Goal: Obtain resource: Download file/media

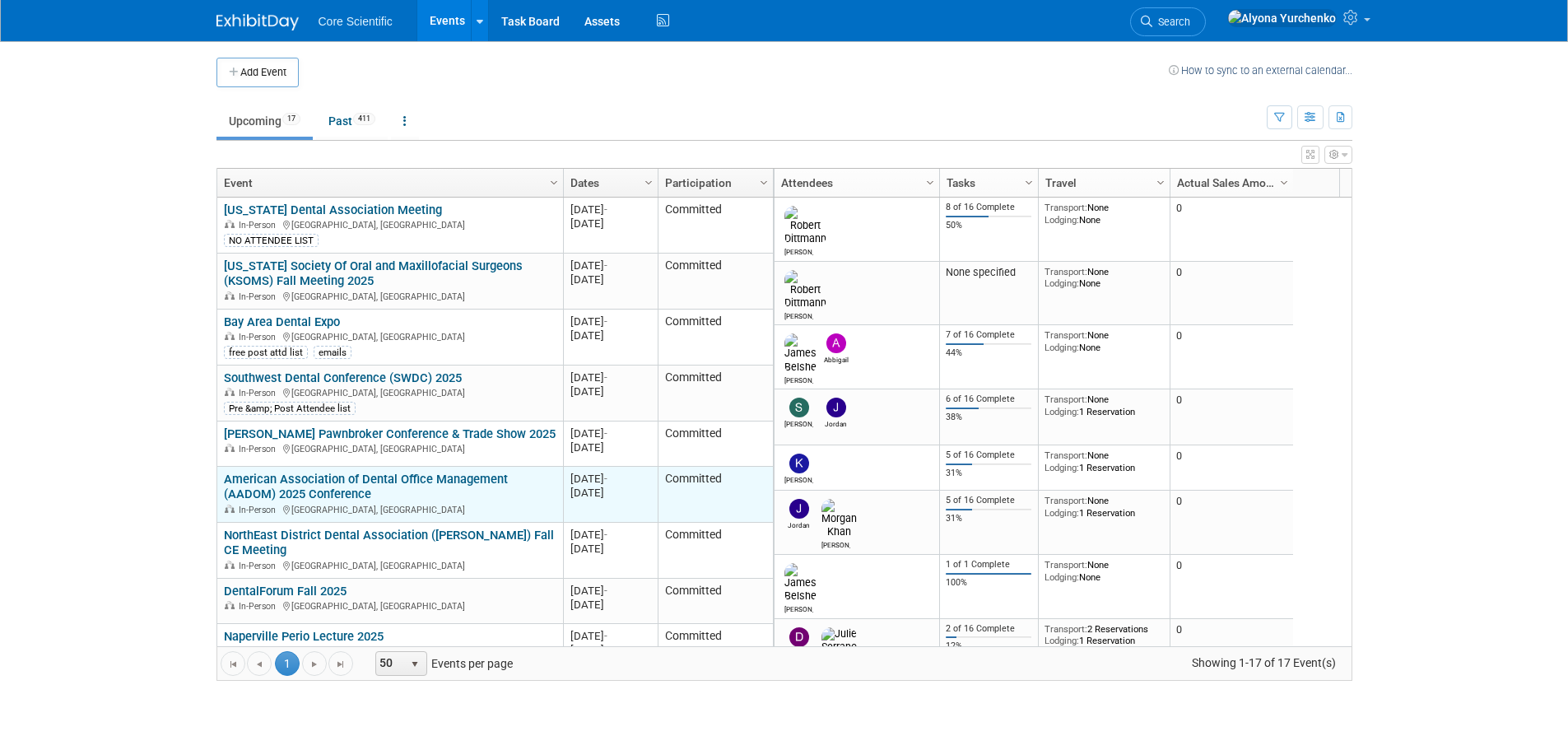
scroll to position [99, 0]
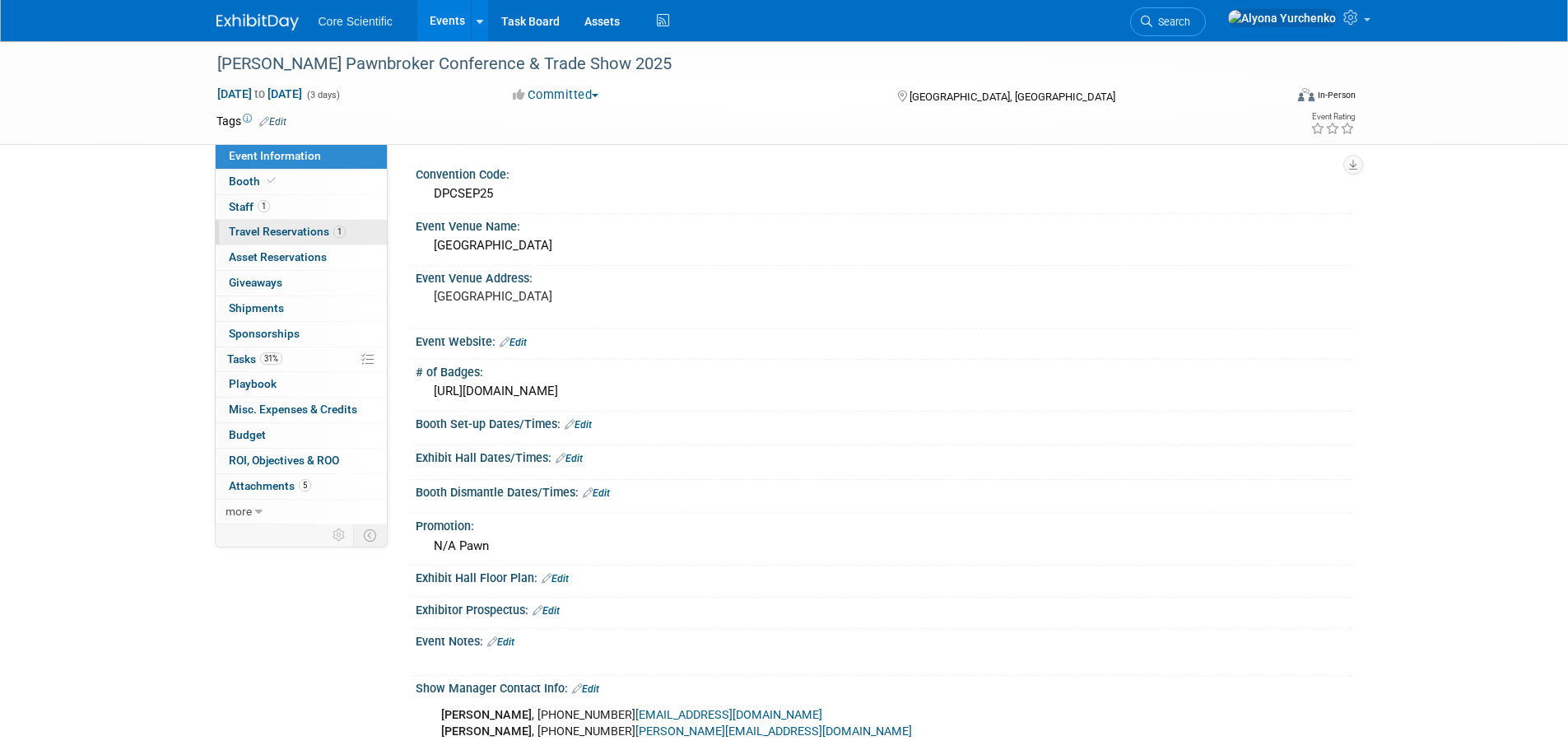
click at [319, 239] on link "1 Travel Reservations 1" at bounding box center [301, 232] width 171 height 25
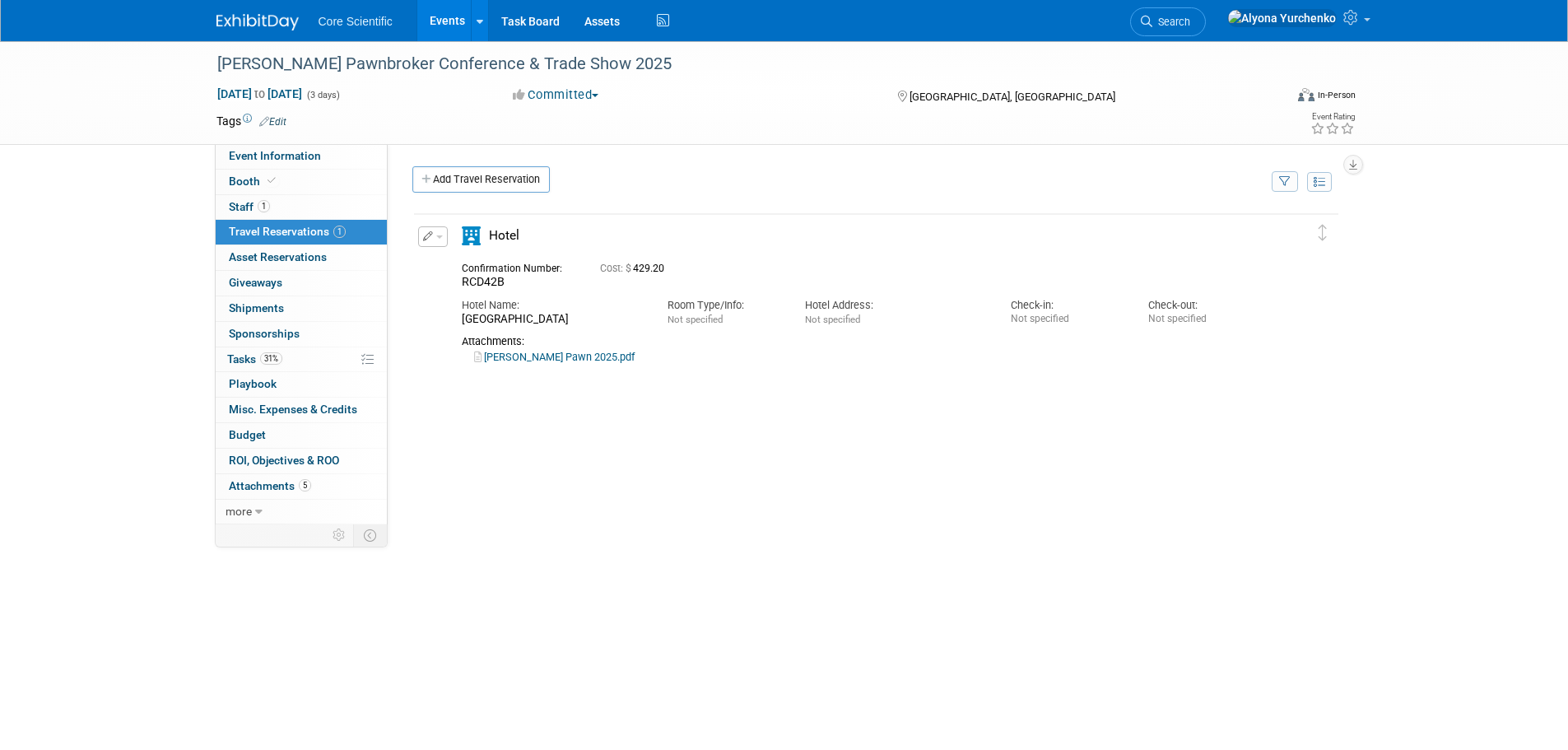
click at [594, 361] on link "Kim- Dixie Pawn 2025.pdf" at bounding box center [553, 357] width 160 height 12
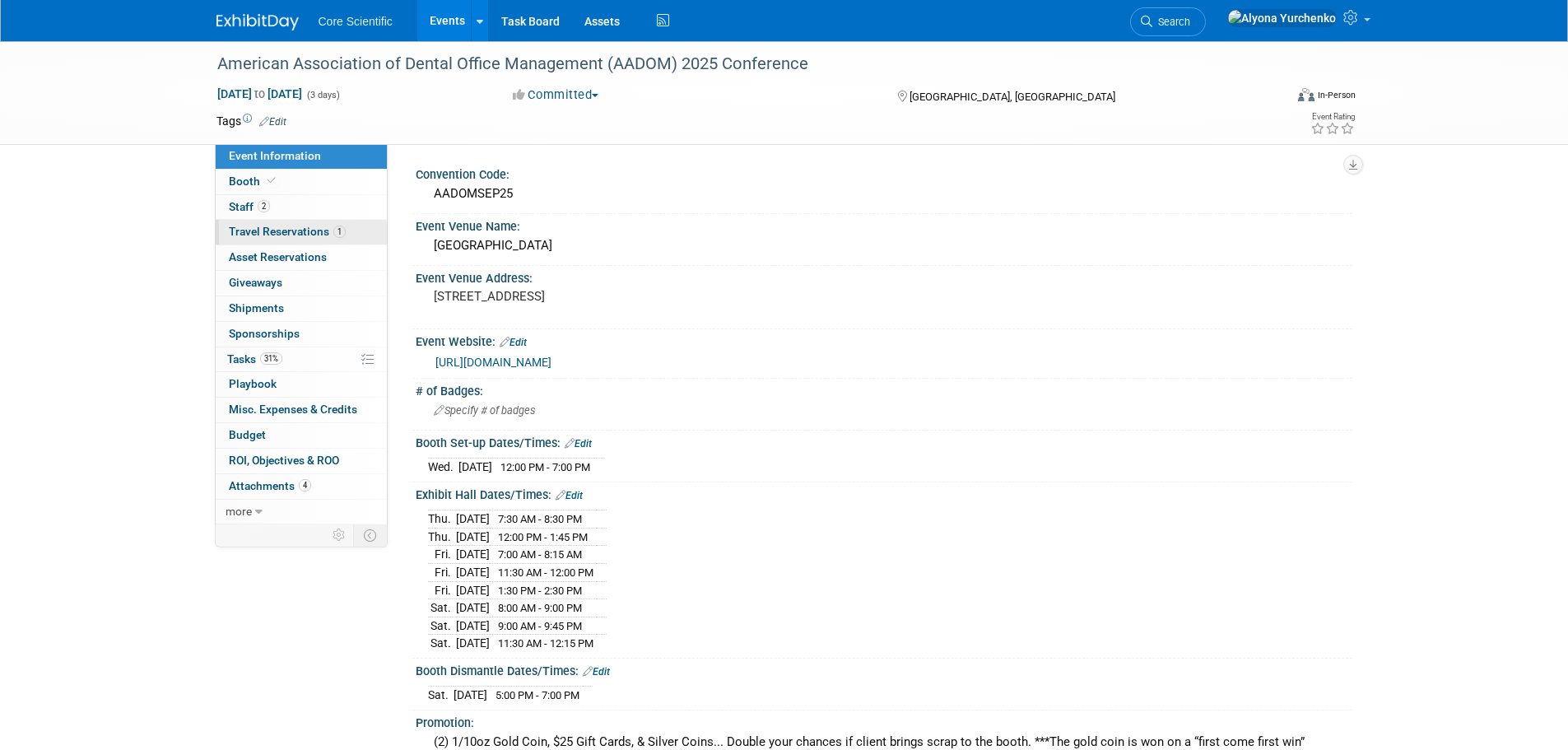
click at [279, 244] on link "1 Travel Reservations 1" at bounding box center [301, 232] width 171 height 25
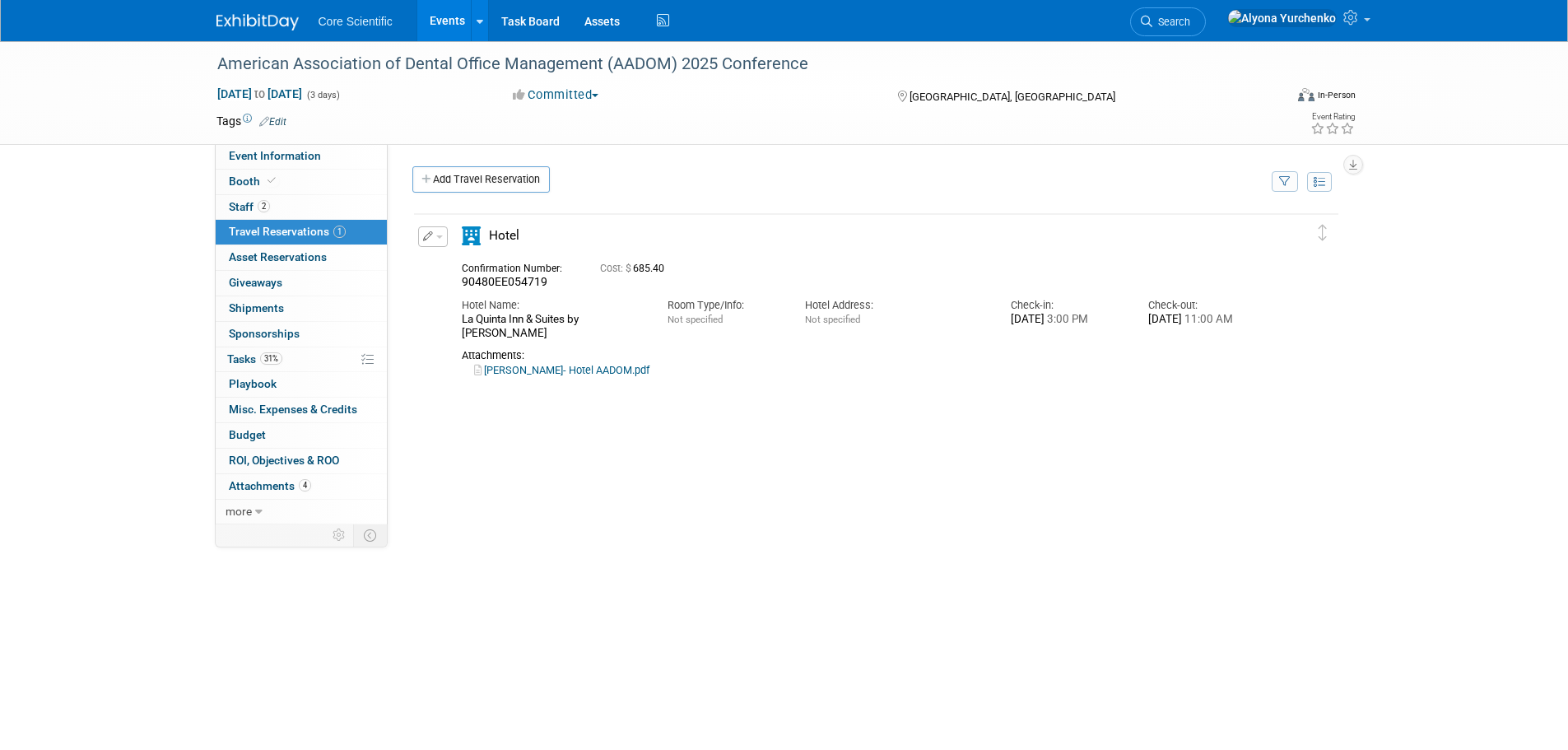
click at [546, 369] on link "[PERSON_NAME]- Hotel AADOM.pdf" at bounding box center [561, 370] width 175 height 12
